Goal: Information Seeking & Learning: Learn about a topic

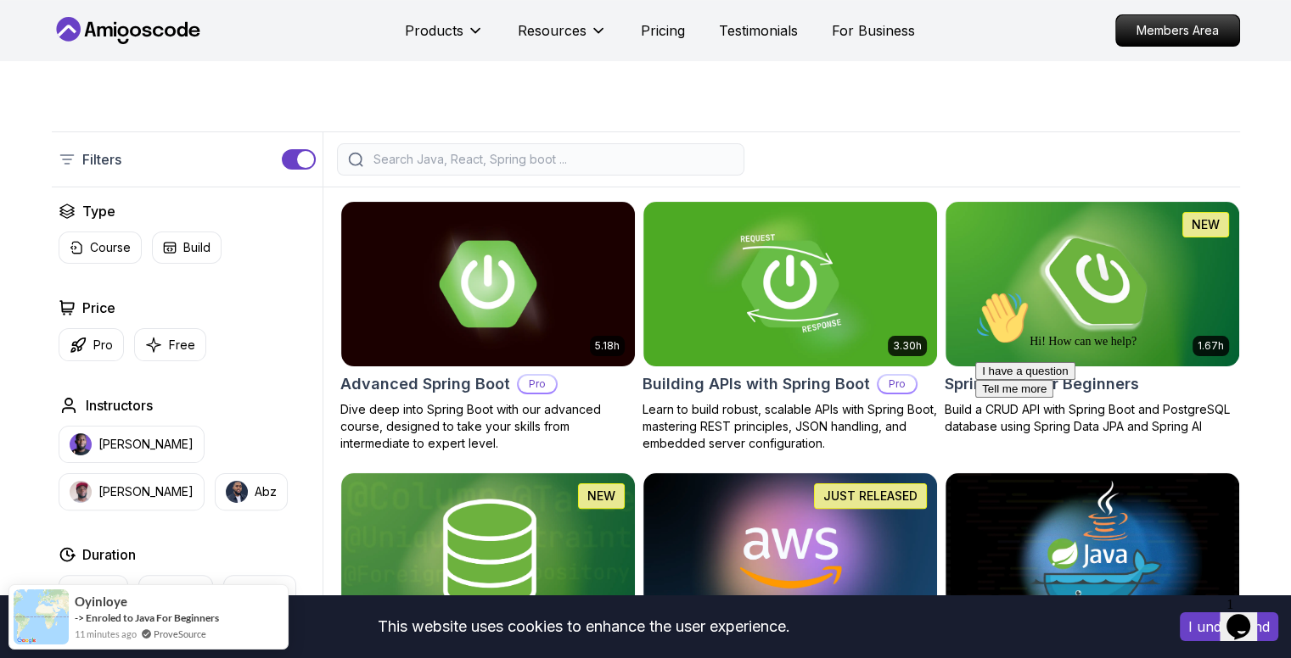
scroll to position [352, 0]
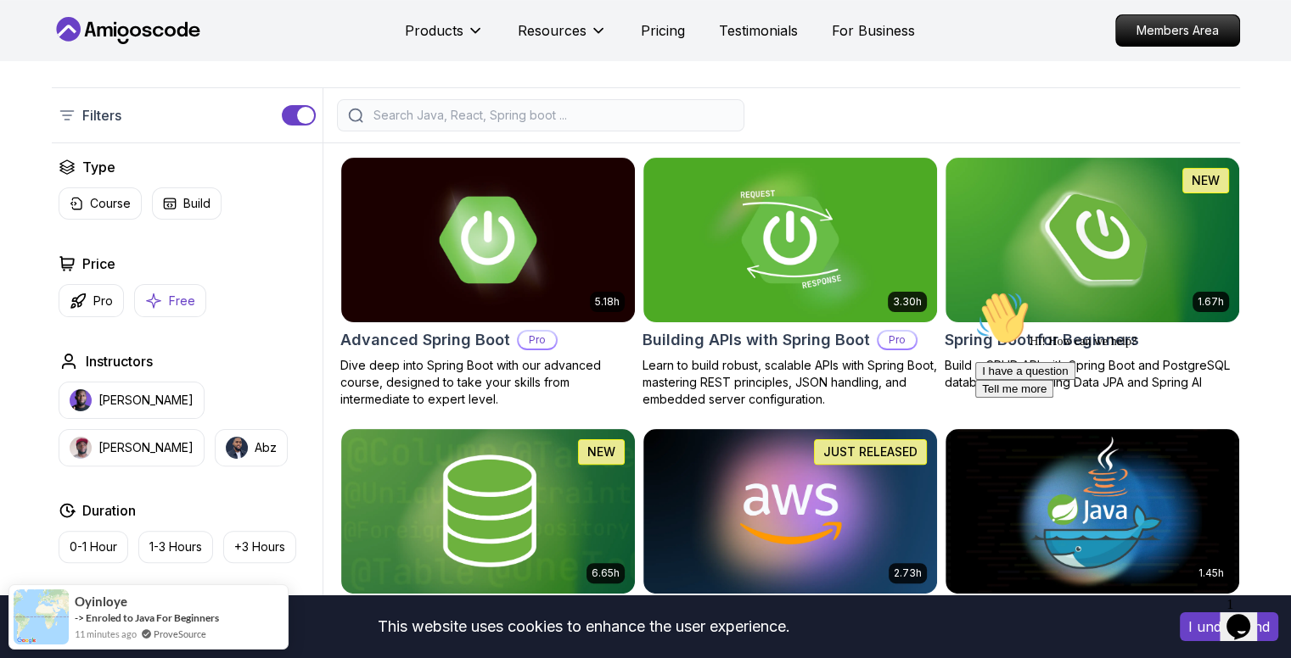
click at [180, 286] on button "Free" at bounding box center [170, 300] width 72 height 33
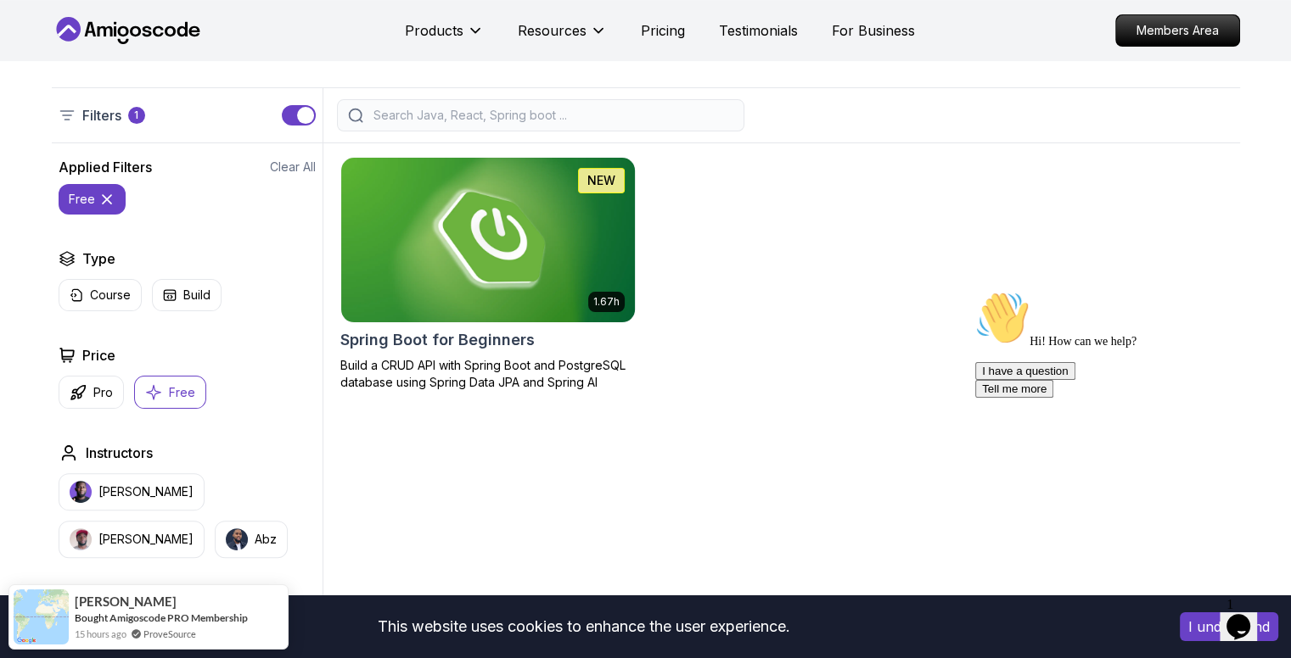
click at [507, 305] on img at bounding box center [487, 240] width 308 height 172
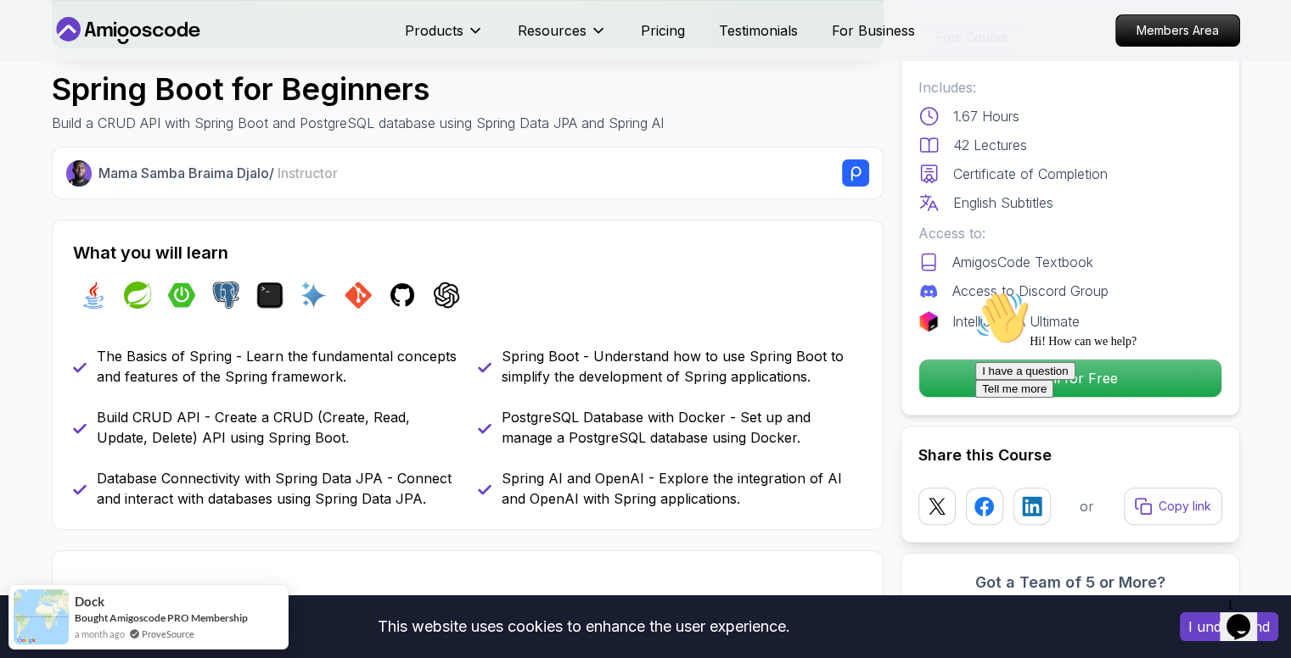
scroll to position [529, 0]
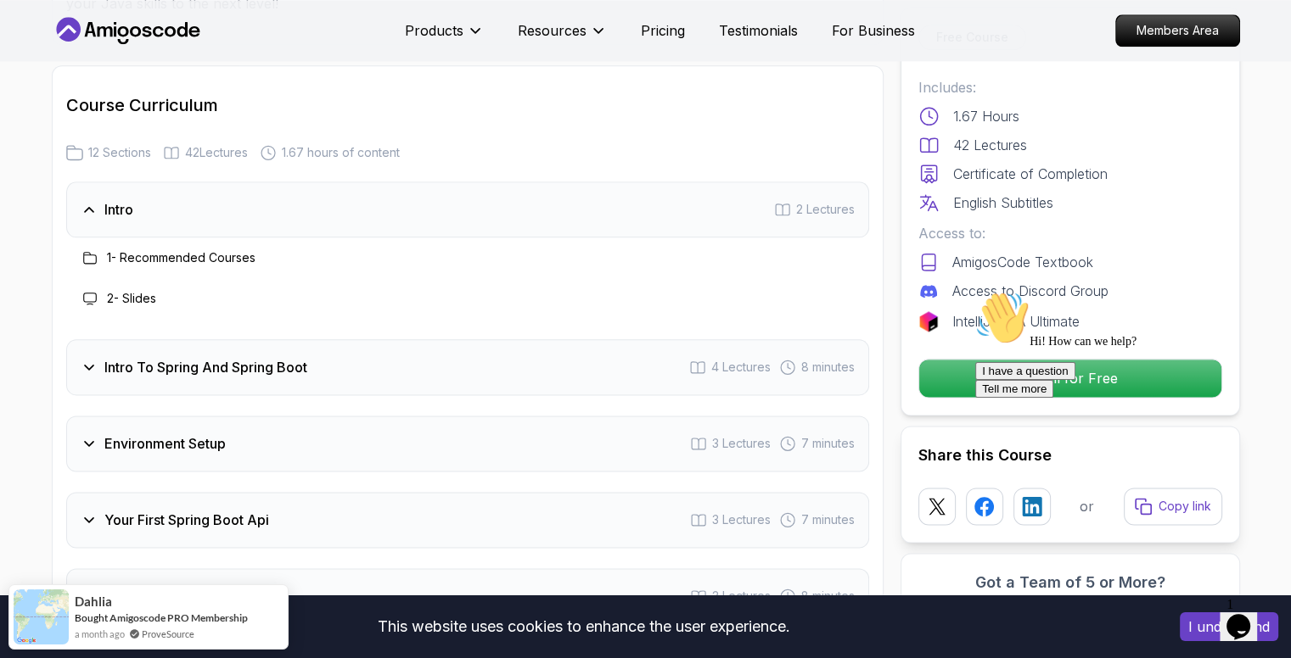
scroll to position [2063, 0]
click at [156, 247] on h3 "1 - Recommended Courses" at bounding box center [181, 255] width 148 height 17
click at [91, 249] on icon at bounding box center [90, 256] width 14 height 14
click at [81, 356] on icon at bounding box center [89, 364] width 17 height 17
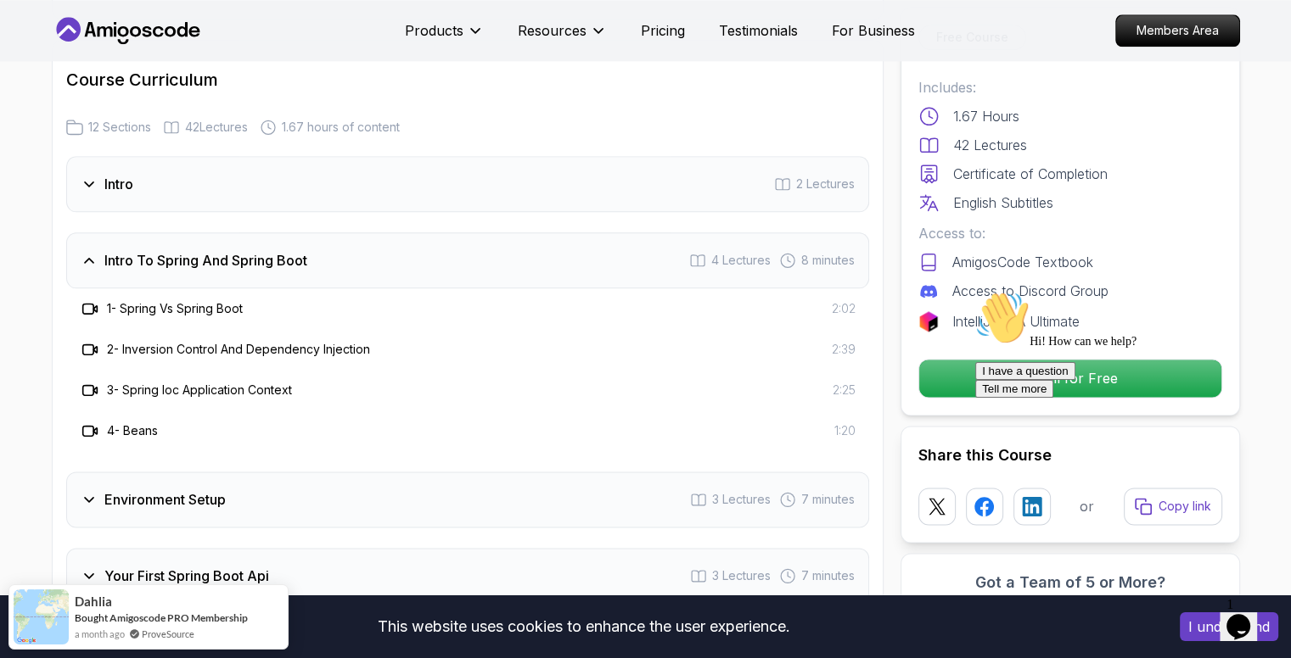
scroll to position [2087, 0]
click at [98, 297] on div at bounding box center [90, 307] width 20 height 20
click at [90, 250] on div "Intro To Spring And Spring Boot 4 Lectures 8 minutes" at bounding box center [467, 259] width 803 height 56
